Goal: Navigation & Orientation: Go to known website

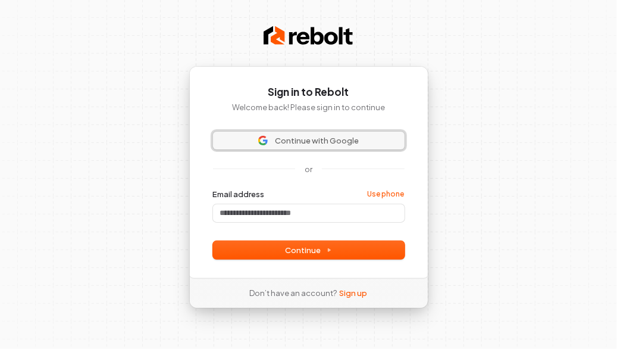
click at [330, 143] on span "Continue with Google" at bounding box center [317, 140] width 84 height 11
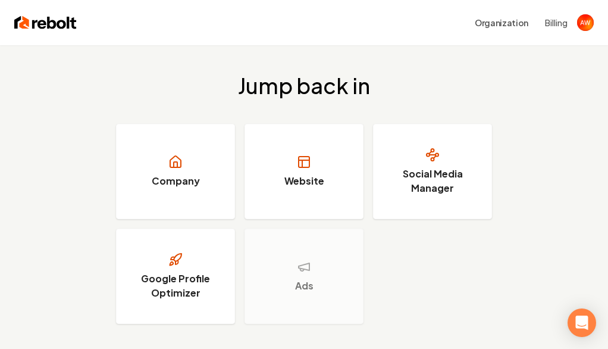
click at [364, 77] on h2 "Jump back in" at bounding box center [304, 86] width 132 height 24
